Goal: Transaction & Acquisition: Obtain resource

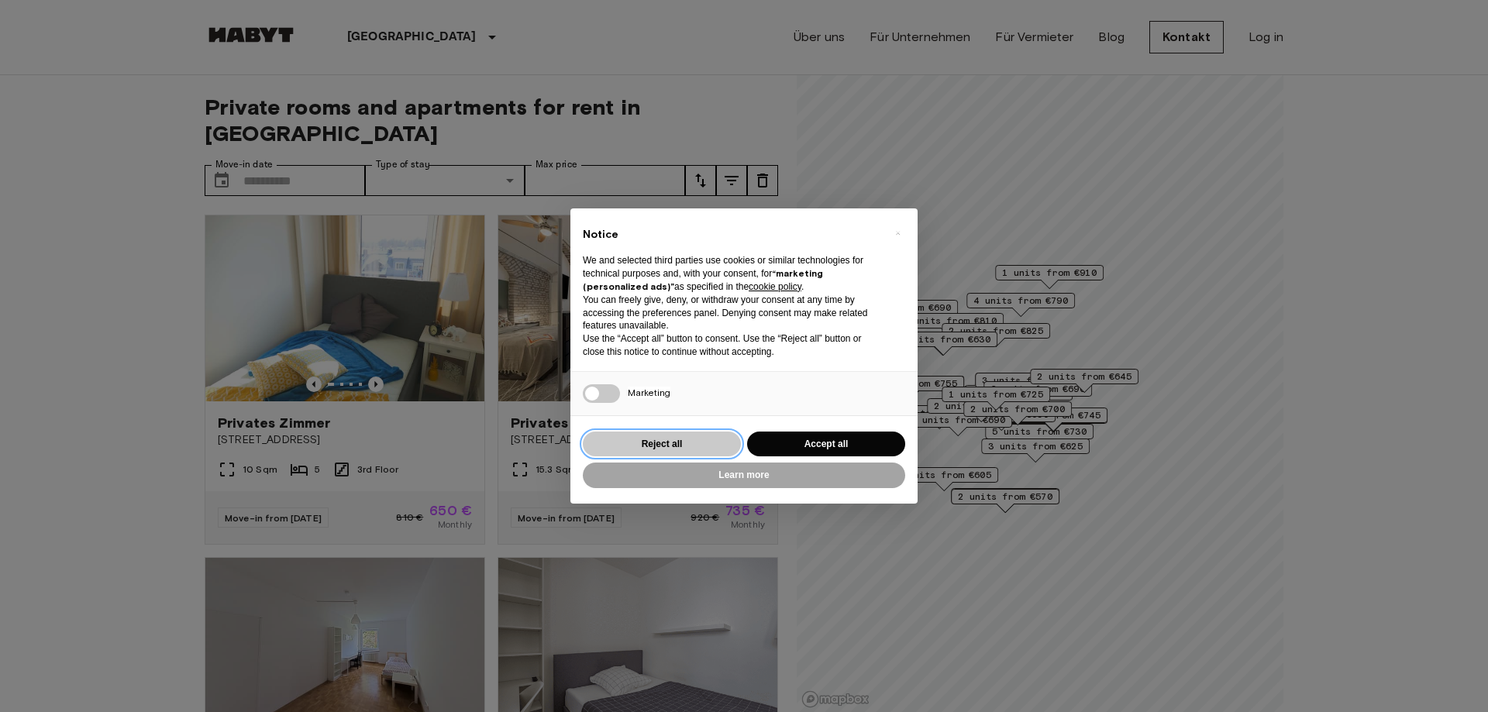
click at [642, 436] on button "Reject all" at bounding box center [662, 445] width 158 height 26
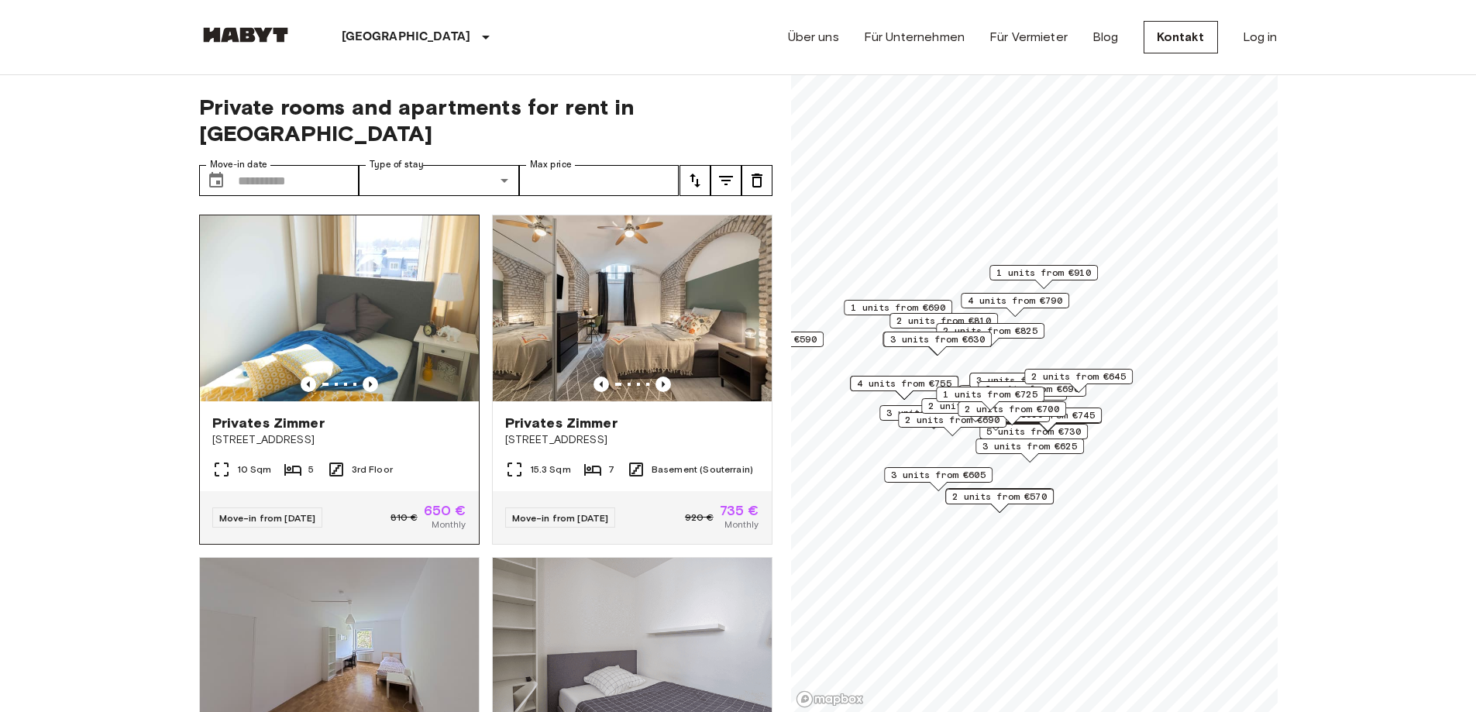
click at [381, 298] on img at bounding box center [339, 308] width 279 height 186
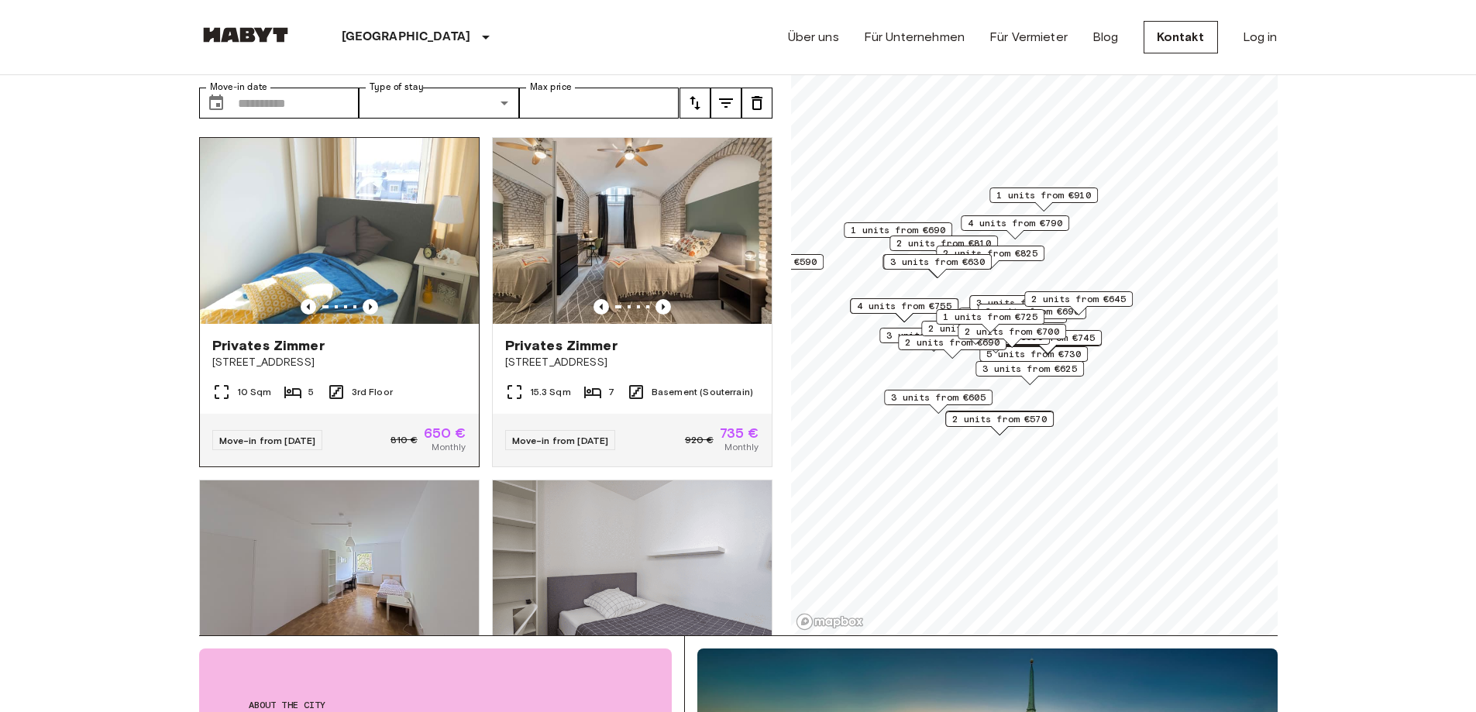
scroll to position [155, 0]
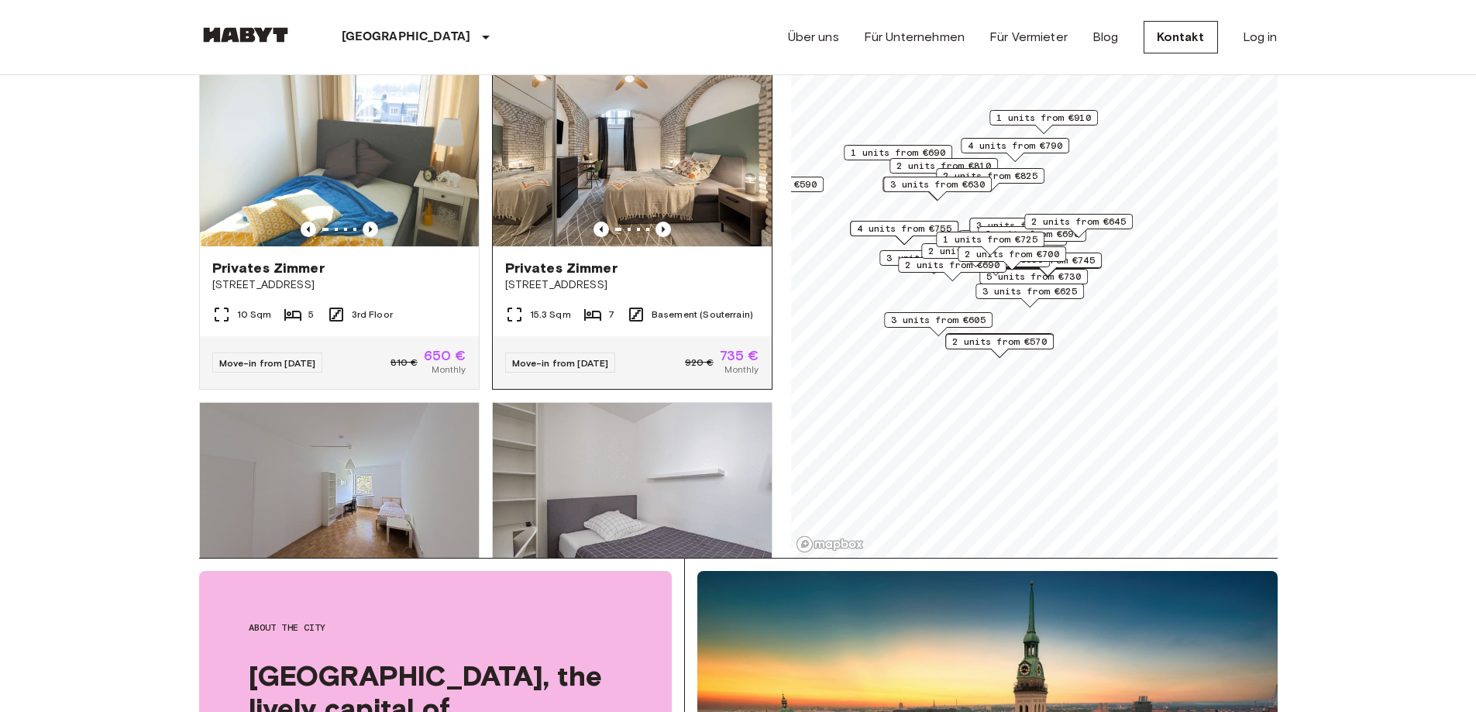
click at [639, 166] on img at bounding box center [632, 153] width 279 height 186
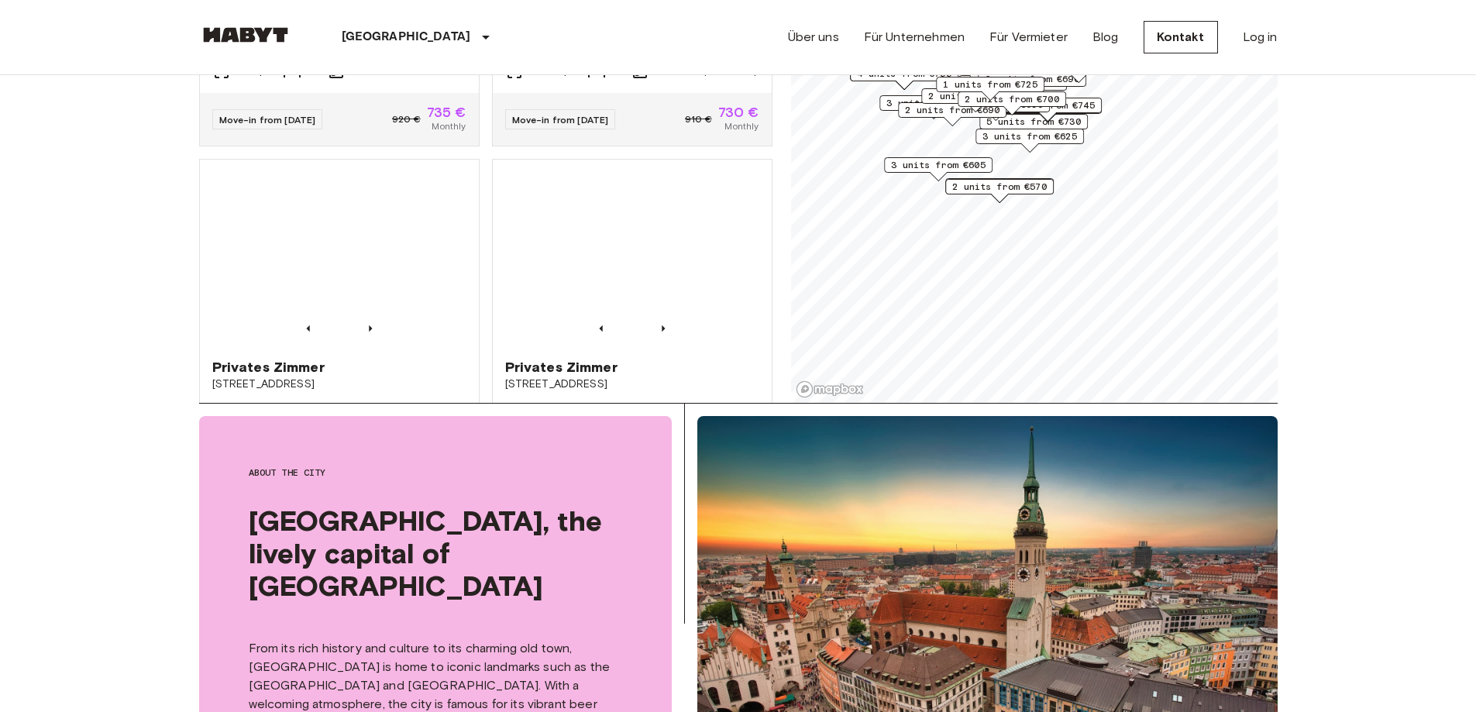
scroll to position [1178, 0]
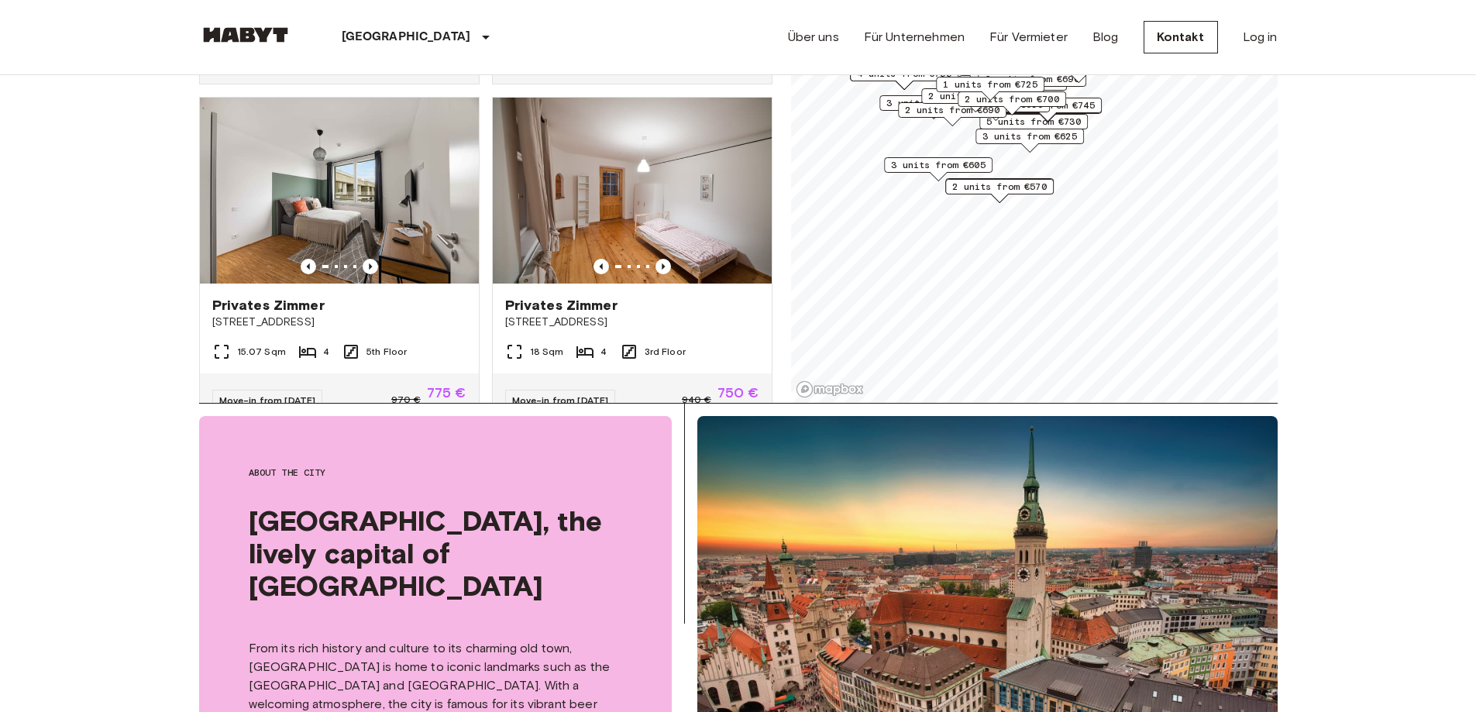
drag, startPoint x: 71, startPoint y: 238, endPoint x: 79, endPoint y: 217, distance: 22.3
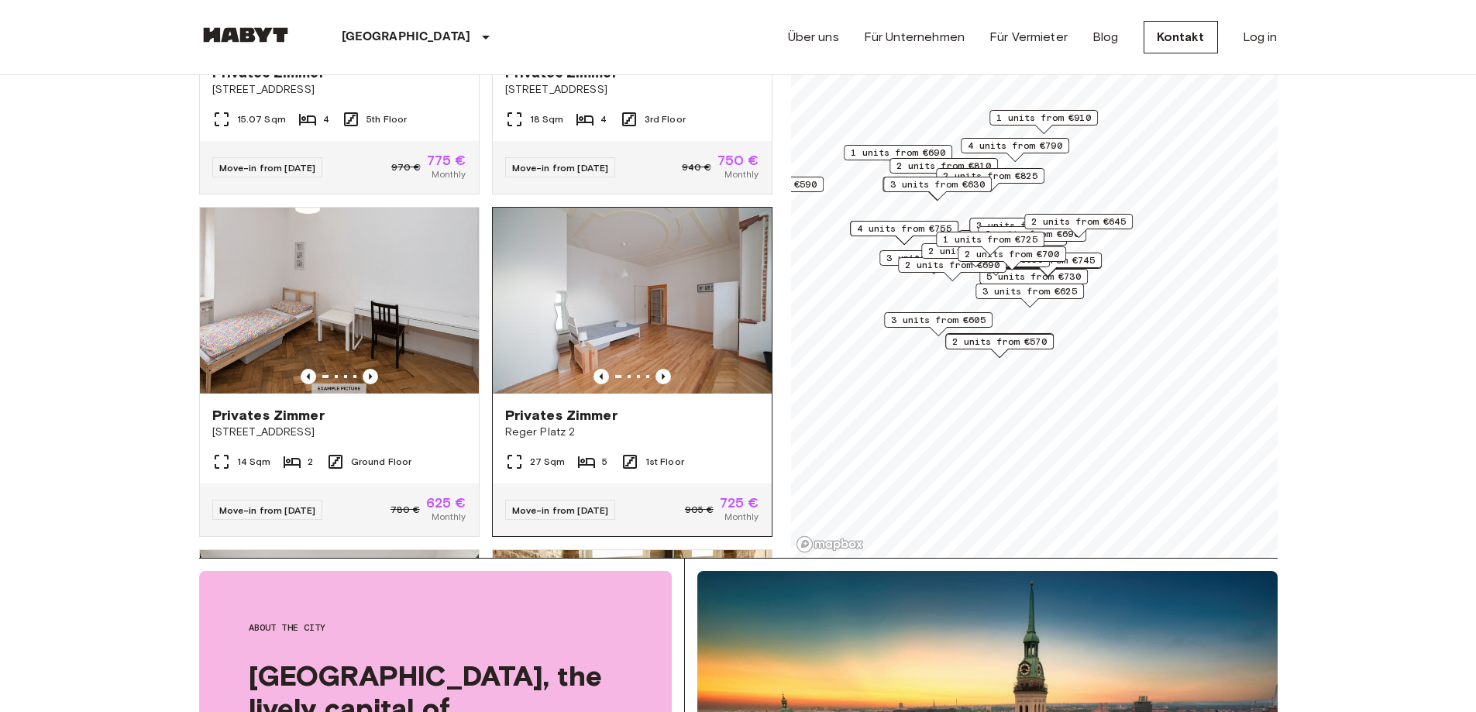
scroll to position [1255, 0]
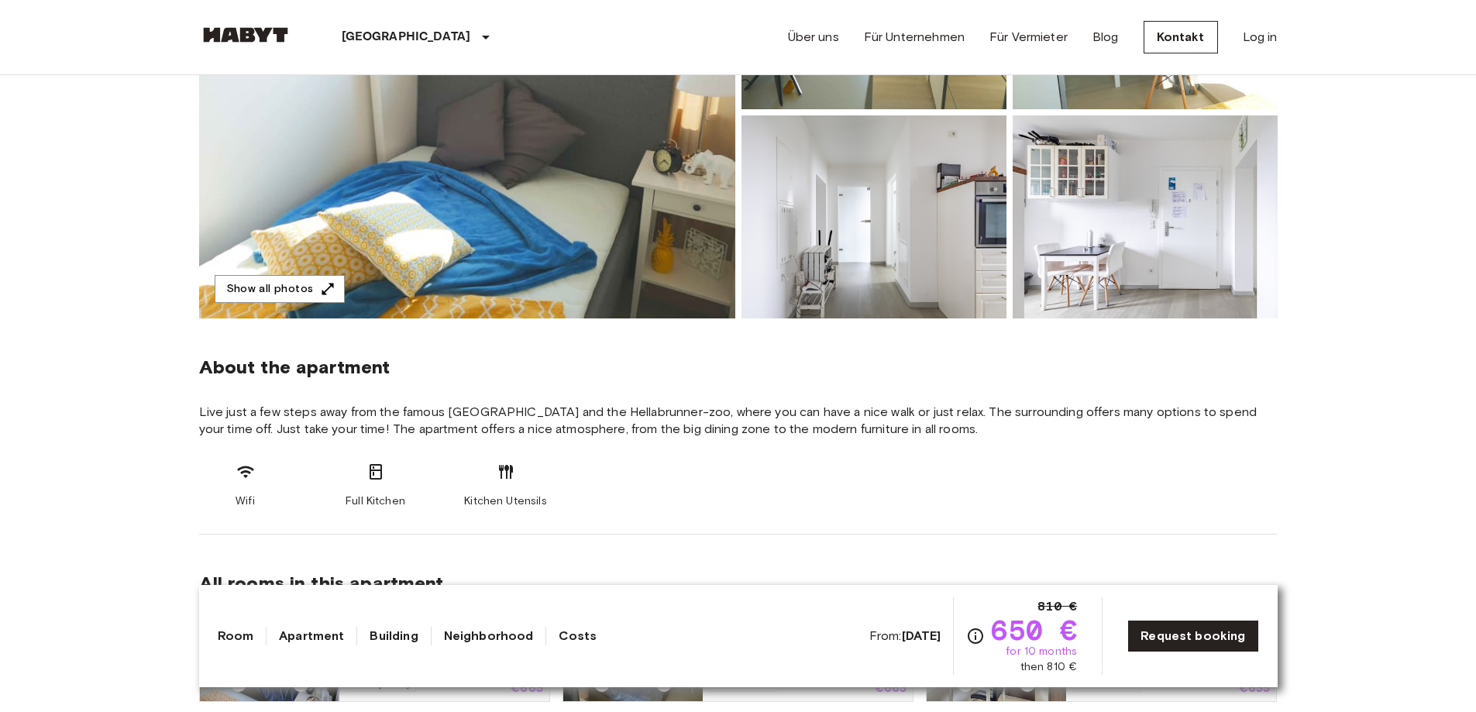
scroll to position [232, 0]
